Goal: Information Seeking & Learning: Learn about a topic

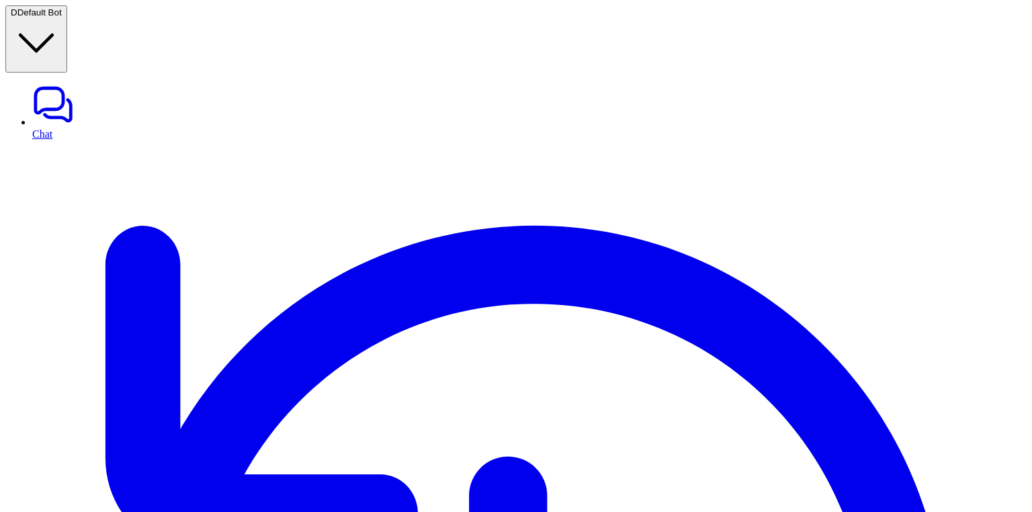
type textarea "**********"
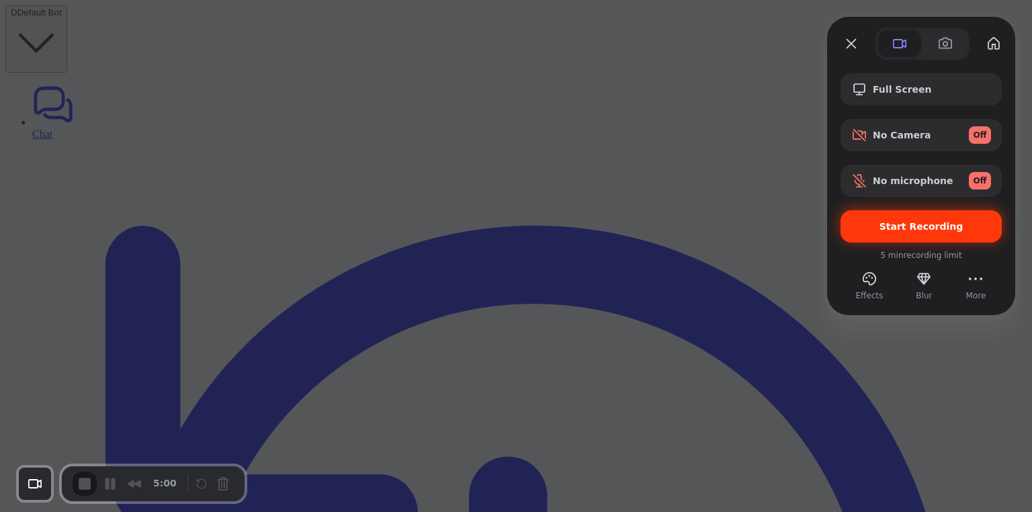
click at [874, 228] on span "Start Recording" at bounding box center [921, 226] width 140 height 11
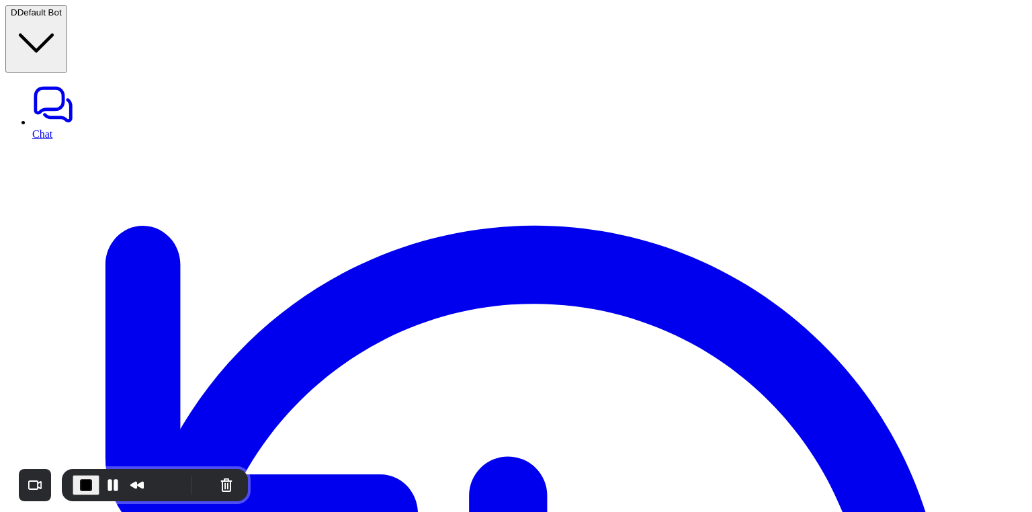
scroll to position [207, 0]
click at [108, 484] on button "Pause Recording" at bounding box center [112, 484] width 21 height 21
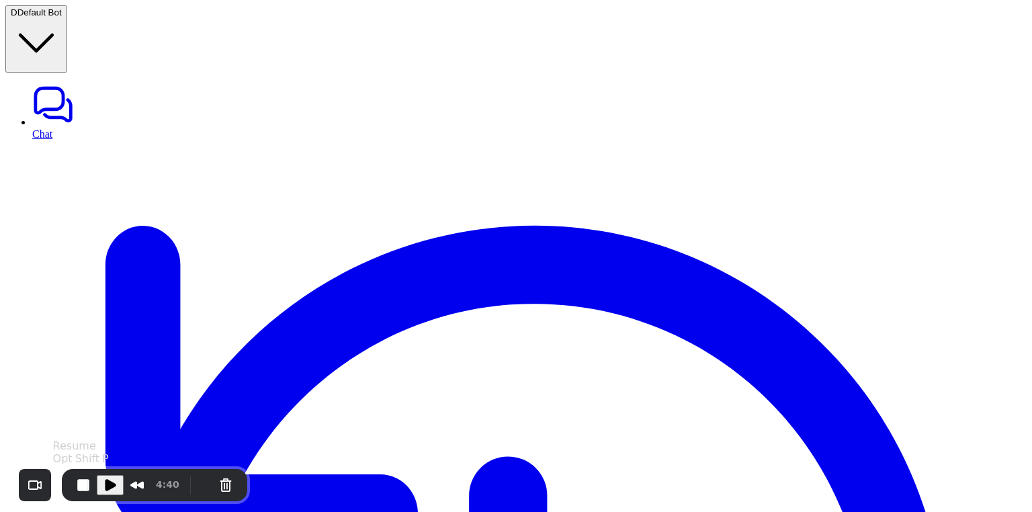
click at [107, 486] on span "Play Recording" at bounding box center [110, 485] width 16 height 16
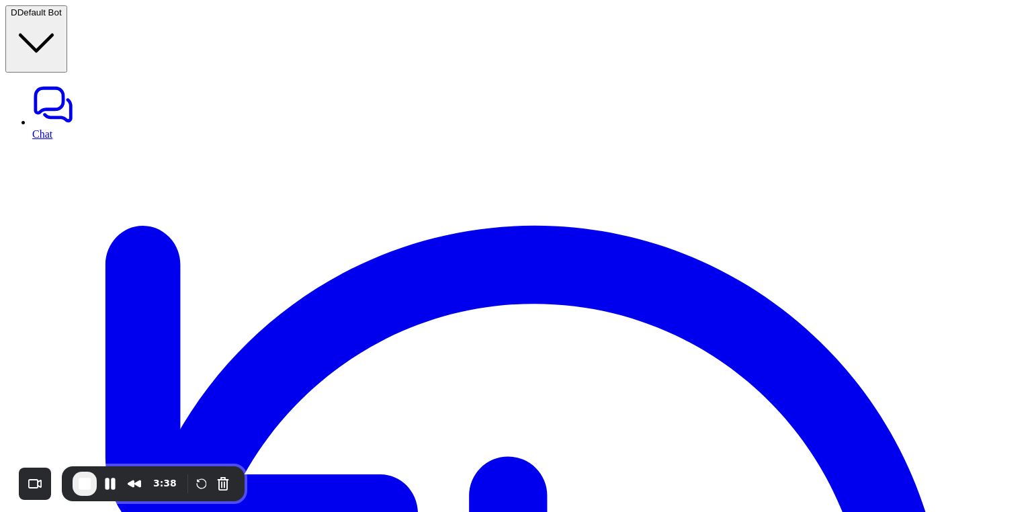
click at [89, 482] on span "End Recording" at bounding box center [85, 484] width 16 height 16
